Goal: Ask a question

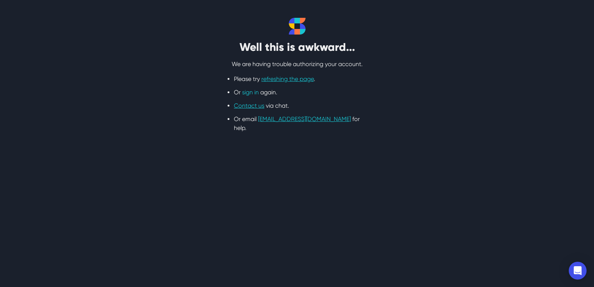
click at [251, 95] on link "sign in" at bounding box center [250, 92] width 17 height 7
click at [251, 93] on link "sign in" at bounding box center [250, 92] width 17 height 7
click at [288, 82] on link "refreshing the page" at bounding box center [287, 78] width 52 height 7
click at [284, 82] on link "refreshing the page" at bounding box center [287, 78] width 52 height 7
click at [249, 94] on link "sign in" at bounding box center [250, 92] width 17 height 7
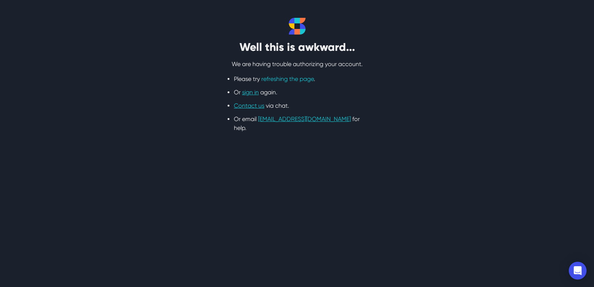
click at [299, 80] on link "refreshing the page" at bounding box center [287, 78] width 52 height 7
click at [287, 82] on link "refreshing the page" at bounding box center [287, 78] width 52 height 7
click at [251, 95] on link "sign in" at bounding box center [250, 92] width 17 height 7
click at [253, 94] on link "sign in" at bounding box center [250, 92] width 17 height 7
click at [252, 93] on link "sign in" at bounding box center [250, 92] width 17 height 7
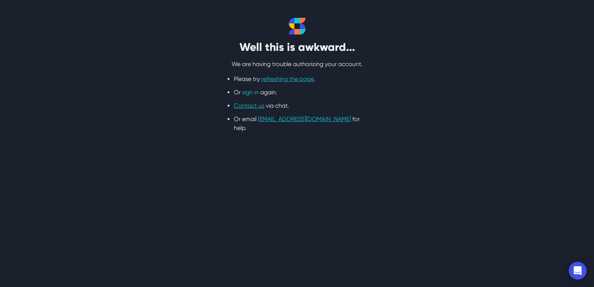
click at [252, 93] on link "sign in" at bounding box center [250, 92] width 17 height 7
click at [255, 107] on link "Contact us" at bounding box center [249, 105] width 30 height 7
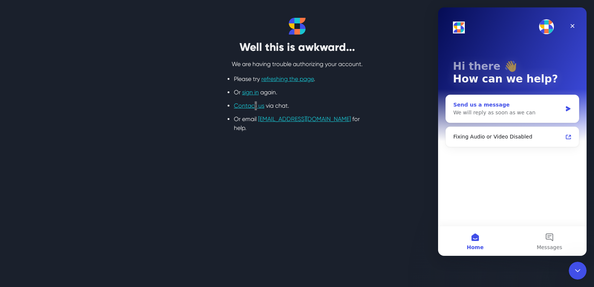
click at [491, 114] on div "We will reply as soon as we can" at bounding box center [507, 113] width 109 height 8
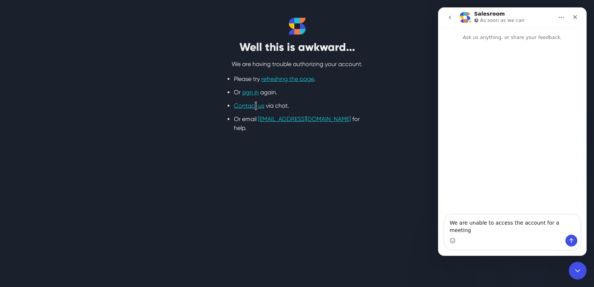
type textarea "We are unable to access the account for a meeting"
click at [574, 242] on icon "Send a message…" at bounding box center [572, 241] width 6 height 6
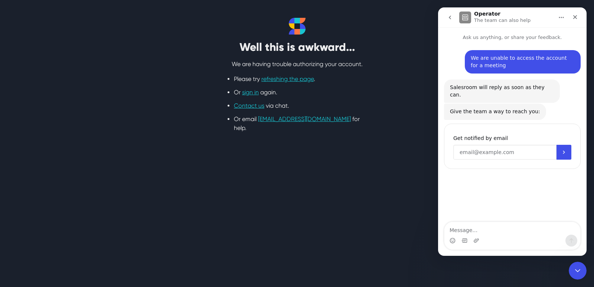
click at [478, 145] on input "Enter your email" at bounding box center [504, 152] width 103 height 15
type input "[EMAIL_ADDRESS][DOMAIN_NAME]"
click at [560, 146] on button "Submit" at bounding box center [564, 152] width 15 height 15
click at [297, 79] on link "refreshing the page" at bounding box center [287, 78] width 52 height 7
